Goal: Book appointment/travel/reservation

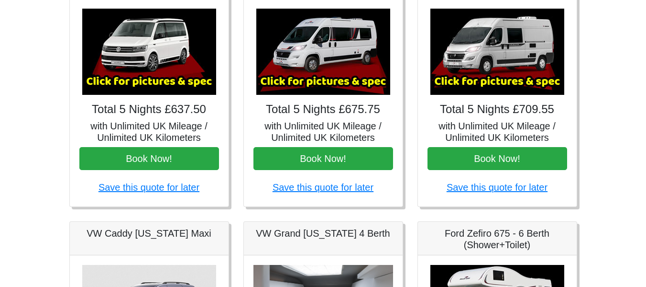
scroll to position [193, 0]
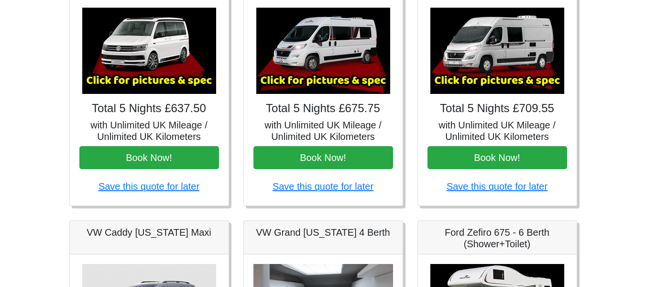
click at [31, 219] on body "CENTRAL RESERVATIONS FOR ALL ENQUIRIES [PHONE_NUMBER] Easicampers Booking : Sea…" at bounding box center [323, 284] width 646 height 955
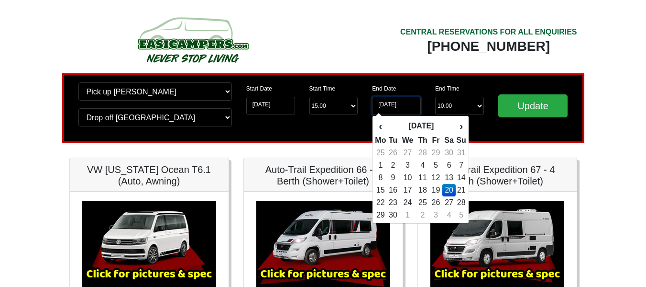
click at [399, 112] on input "[DATE]" at bounding box center [396, 106] width 49 height 18
click at [381, 203] on td "22" at bounding box center [381, 202] width 12 height 12
type input "[DATE]"
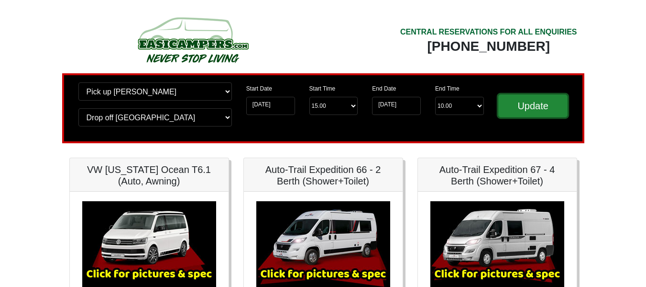
click at [536, 107] on input "Update" at bounding box center [534, 105] width 70 height 23
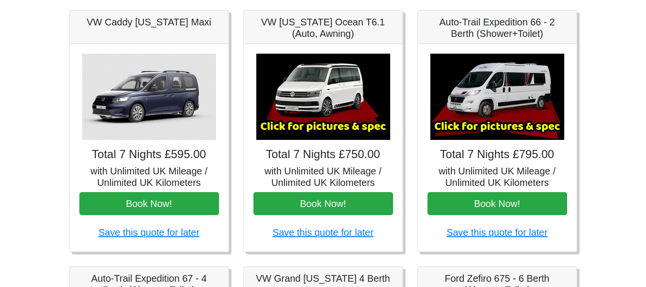
scroll to position [157, 0]
